Goal: Information Seeking & Learning: Learn about a topic

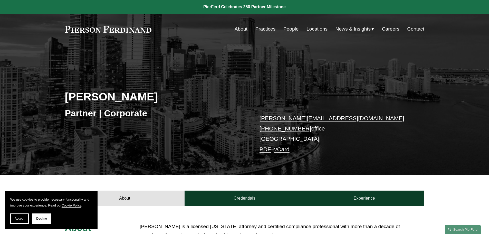
click at [261, 27] on link "Practices" at bounding box center [265, 29] width 20 height 10
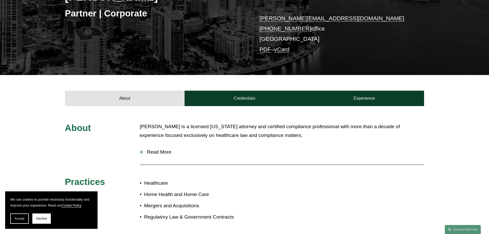
scroll to position [128, 0]
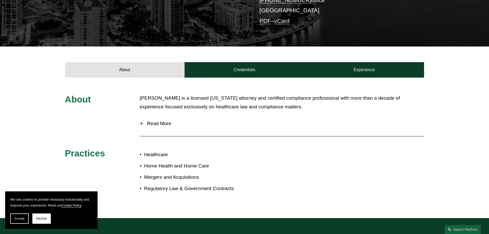
drag, startPoint x: 292, startPoint y: 107, endPoint x: 324, endPoint y: 111, distance: 32.7
click at [324, 111] on p "[PERSON_NAME] is a licensed [US_STATE] attorney and certified compliance profes…" at bounding box center [282, 103] width 284 height 18
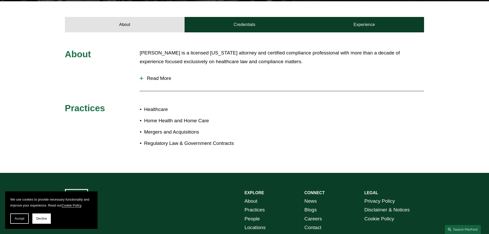
scroll to position [180, 0]
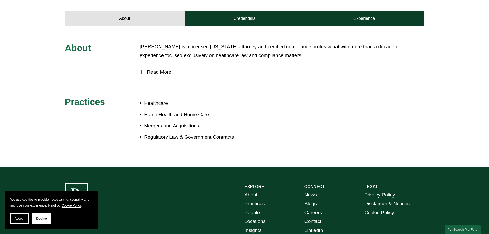
click at [139, 74] on div "About [PERSON_NAME] is a licensed [US_STATE] attorney and certified compliance …" at bounding box center [244, 96] width 489 height 108
click at [141, 71] on div at bounding box center [141, 72] width 1 height 4
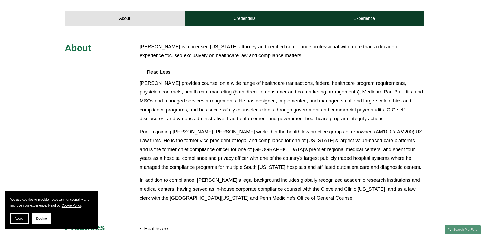
click at [141, 71] on div at bounding box center [142, 72] width 4 height 4
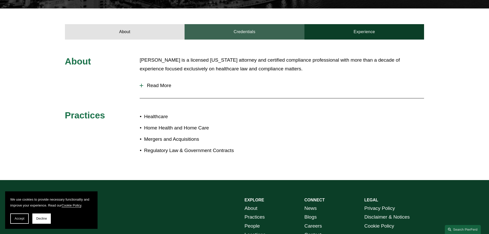
scroll to position [154, 0]
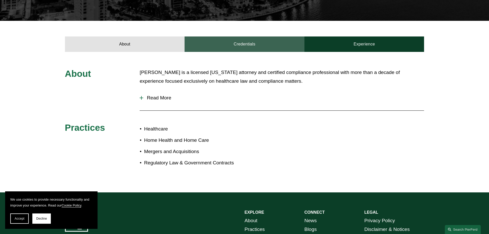
click at [276, 43] on link "Credentials" at bounding box center [245, 43] width 120 height 15
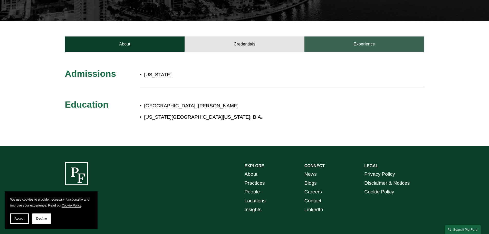
click at [386, 40] on link "Experience" at bounding box center [364, 43] width 120 height 15
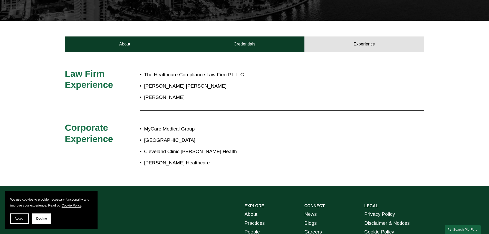
drag, startPoint x: 198, startPoint y: 100, endPoint x: 191, endPoint y: 104, distance: 8.8
click at [185, 100] on p "[PERSON_NAME]" at bounding box center [261, 97] width 235 height 9
drag, startPoint x: 186, startPoint y: 163, endPoint x: 175, endPoint y: 172, distance: 15.0
click at [175, 173] on div "Law Firm Experience The Healthcare Compliance Law Firm P.L.L.C. [PERSON_NAME] […" at bounding box center [244, 119] width 489 height 134
click at [176, 170] on div "Law Firm Experience The Healthcare Compliance Law Firm P.L.L.C. [PERSON_NAME] […" at bounding box center [244, 119] width 489 height 134
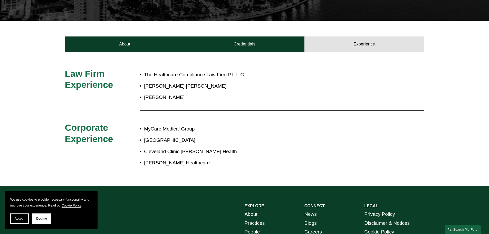
click at [194, 168] on div "MyCare Medical Group [GEOGRAPHIC_DATA] [GEOGRAPHIC_DATA] [PERSON_NAME] Health […" at bounding box center [260, 146] width 240 height 48
drag, startPoint x: 181, startPoint y: 87, endPoint x: 206, endPoint y: 98, distance: 27.7
click at [201, 101] on p "[PERSON_NAME]" at bounding box center [261, 97] width 235 height 9
drag, startPoint x: 194, startPoint y: 102, endPoint x: 192, endPoint y: 97, distance: 5.7
click at [191, 98] on div "The Healthcare Compliance Law Firm P.L.L.C. [PERSON_NAME] [PERSON_NAME][GEOGRAP…" at bounding box center [260, 86] width 240 height 36
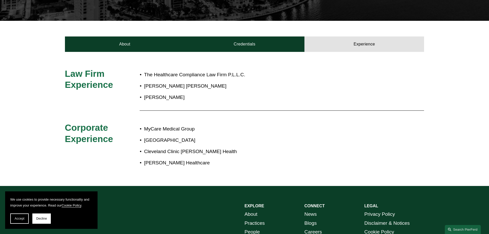
click at [197, 93] on p "[PERSON_NAME]" at bounding box center [261, 97] width 235 height 9
drag, startPoint x: 261, startPoint y: 68, endPoint x: 292, endPoint y: 73, distance: 31.9
click at [292, 73] on div "The Healthcare Compliance Law Firm P.L.L.C. [PERSON_NAME] [PERSON_NAME][GEOGRAP…" at bounding box center [260, 86] width 240 height 36
drag, startPoint x: 293, startPoint y: 73, endPoint x: 304, endPoint y: 11, distance: 62.8
click at [293, 72] on p "The Healthcare Compliance Law Firm P.L.L.C." at bounding box center [261, 74] width 235 height 9
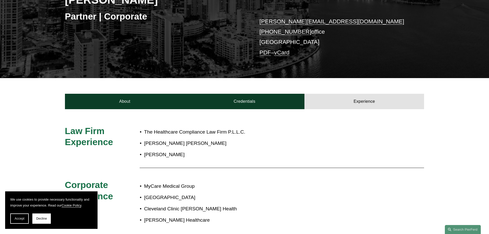
scroll to position [0, 0]
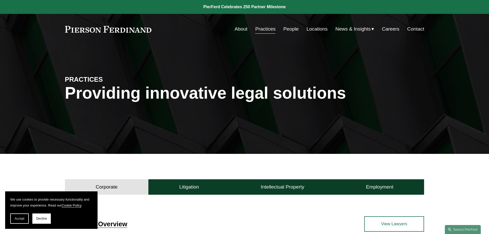
click at [243, 29] on link "About" at bounding box center [241, 29] width 13 height 10
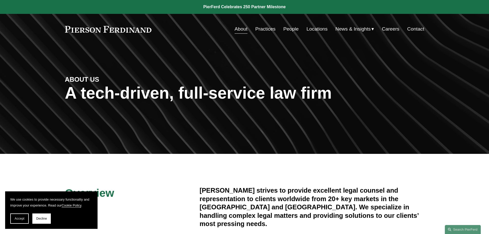
click at [285, 25] on link "People" at bounding box center [290, 29] width 15 height 10
